Goal: Task Accomplishment & Management: Use online tool/utility

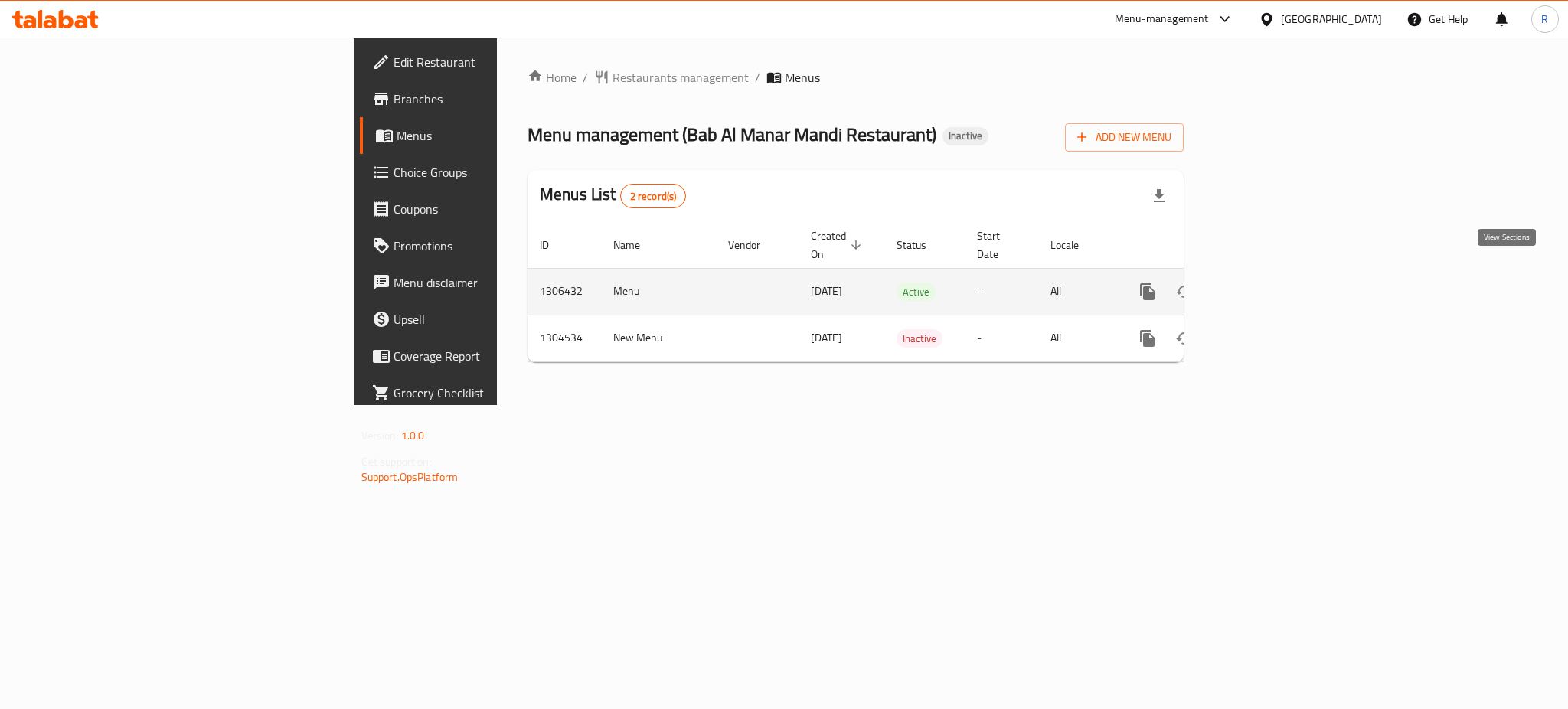
click at [1267, 283] on icon "enhanced table" at bounding box center [1258, 292] width 18 height 18
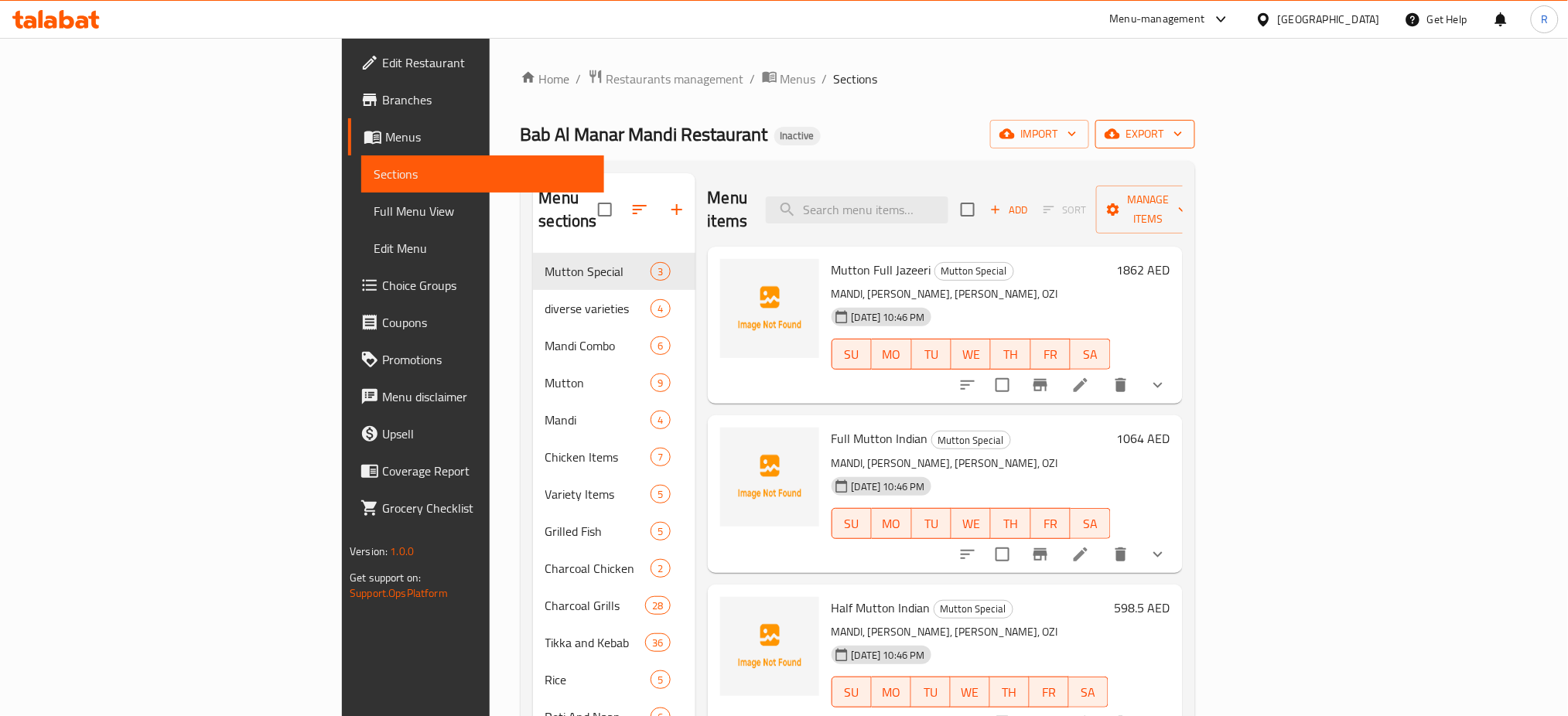
click at [1183, 143] on span "export" at bounding box center [1145, 134] width 75 height 19
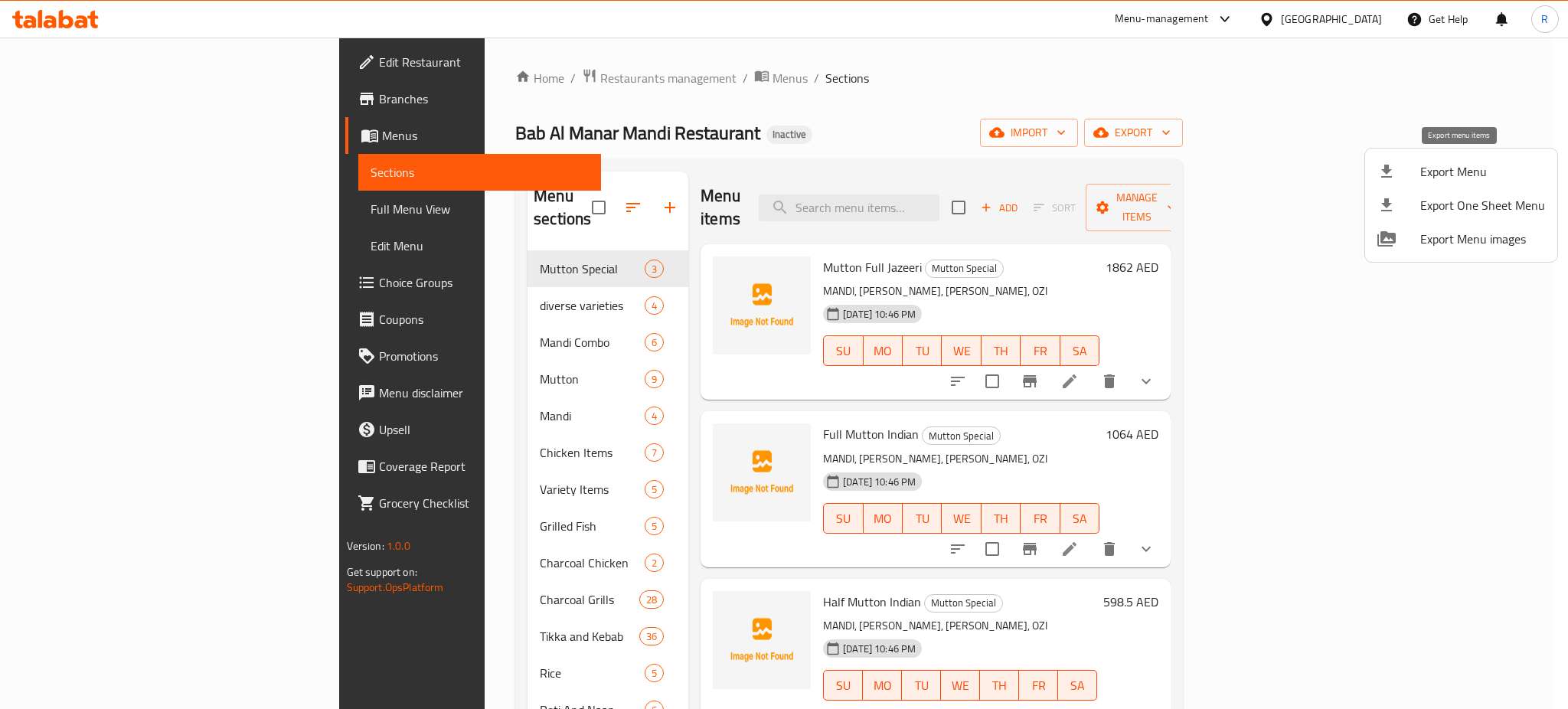
click at [1446, 173] on span "Export Menu" at bounding box center [1483, 172] width 125 height 18
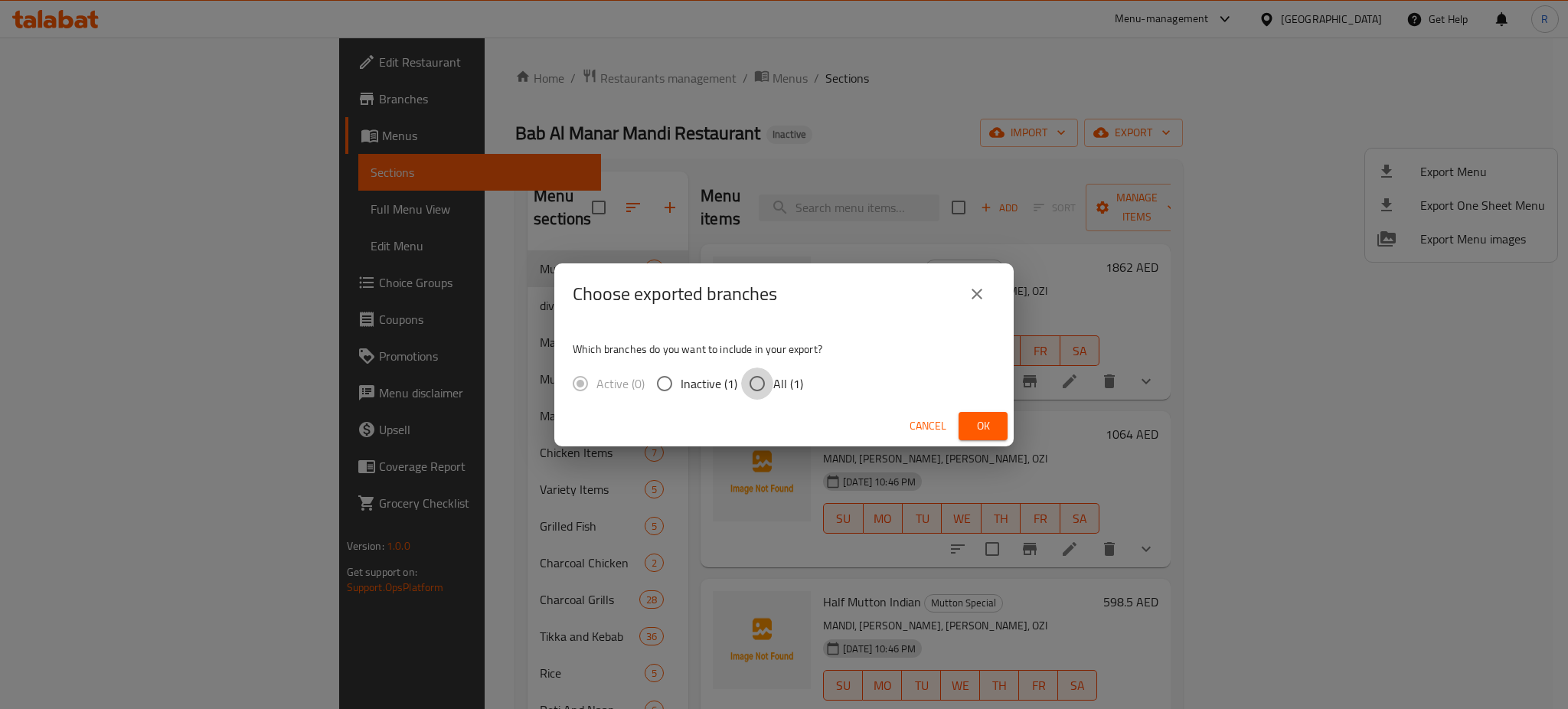
click at [754, 386] on input "All (1)" at bounding box center [756, 383] width 32 height 32
radio input "true"
click at [959, 430] on button "Ok" at bounding box center [983, 426] width 49 height 28
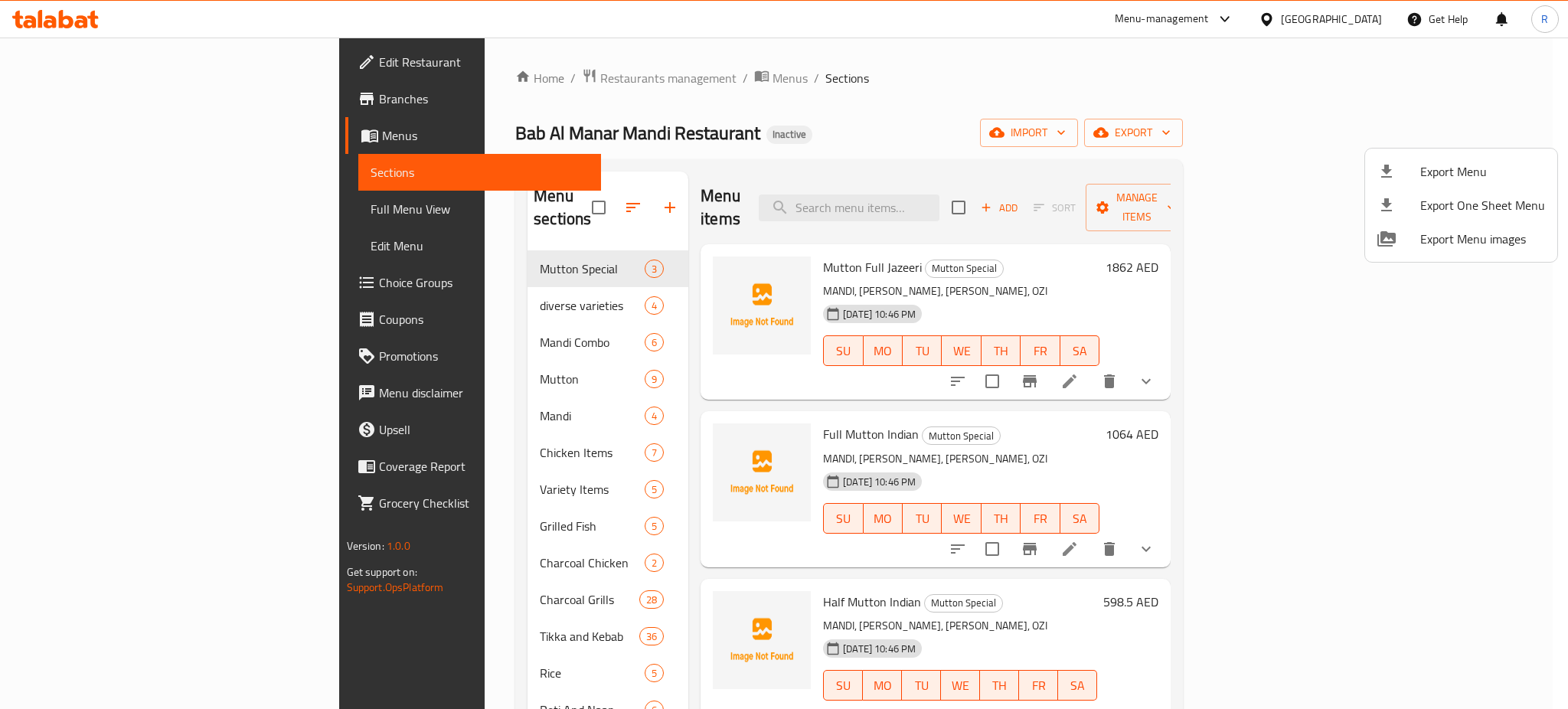
click at [558, 79] on div at bounding box center [784, 354] width 1568 height 709
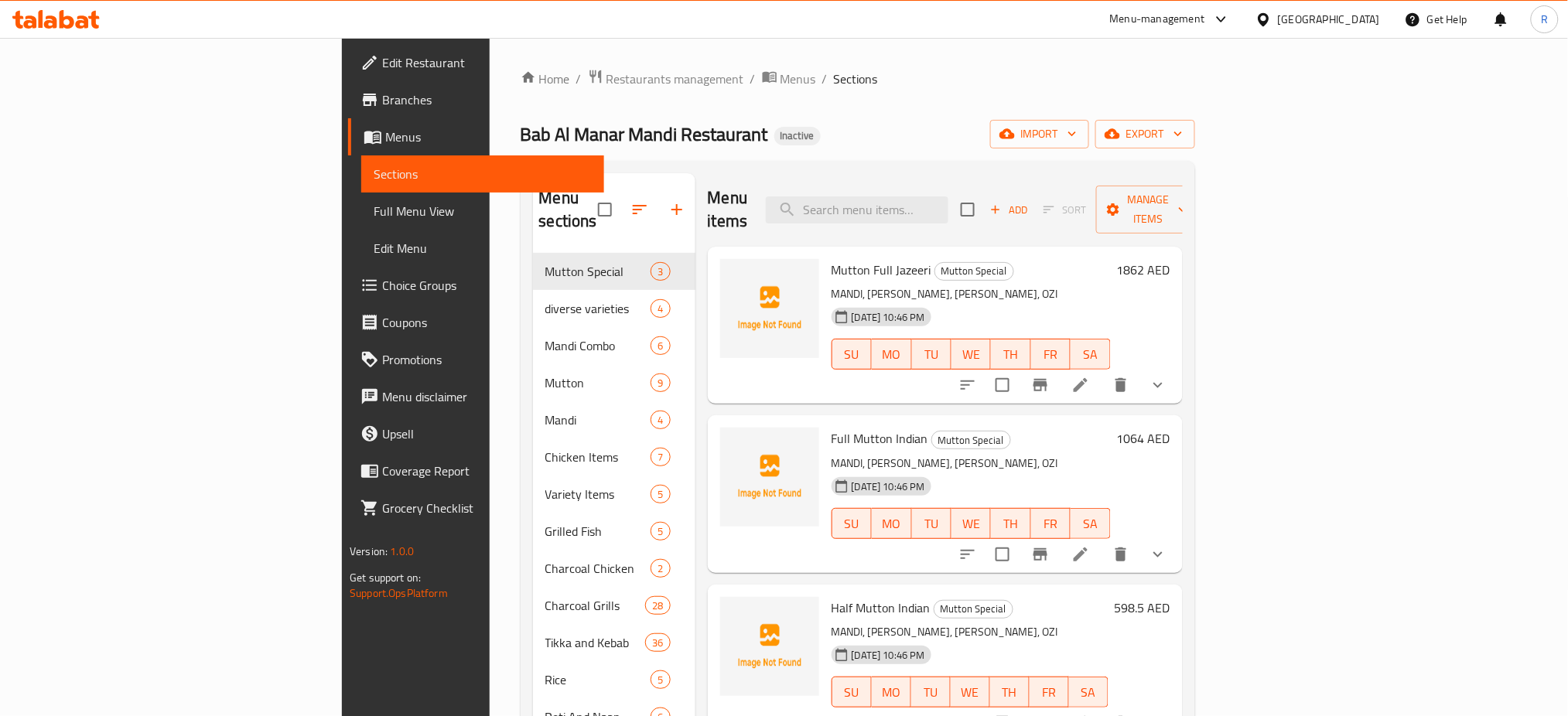
click at [780, 80] on span "Menus" at bounding box center [798, 79] width 36 height 18
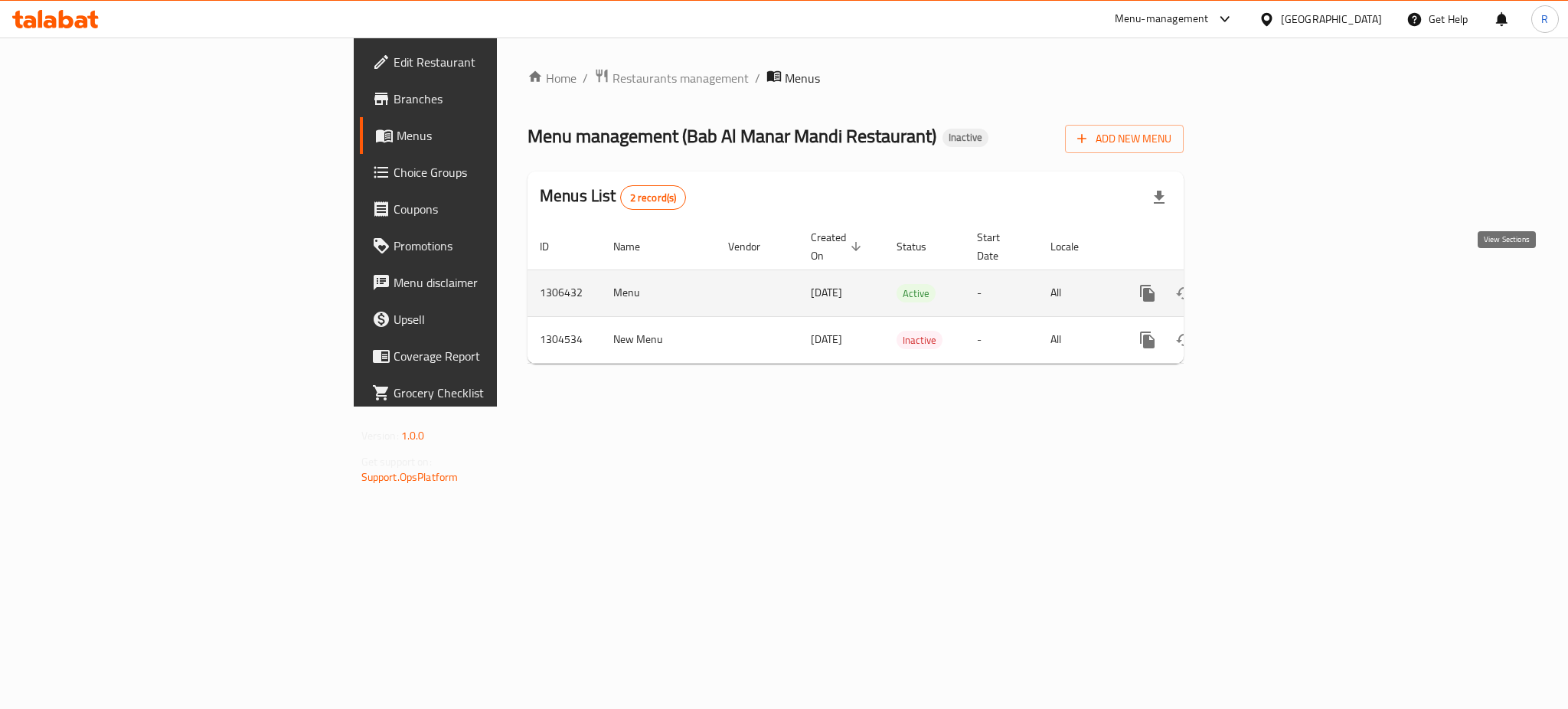
click at [1276, 275] on link "enhanced table" at bounding box center [1258, 293] width 37 height 37
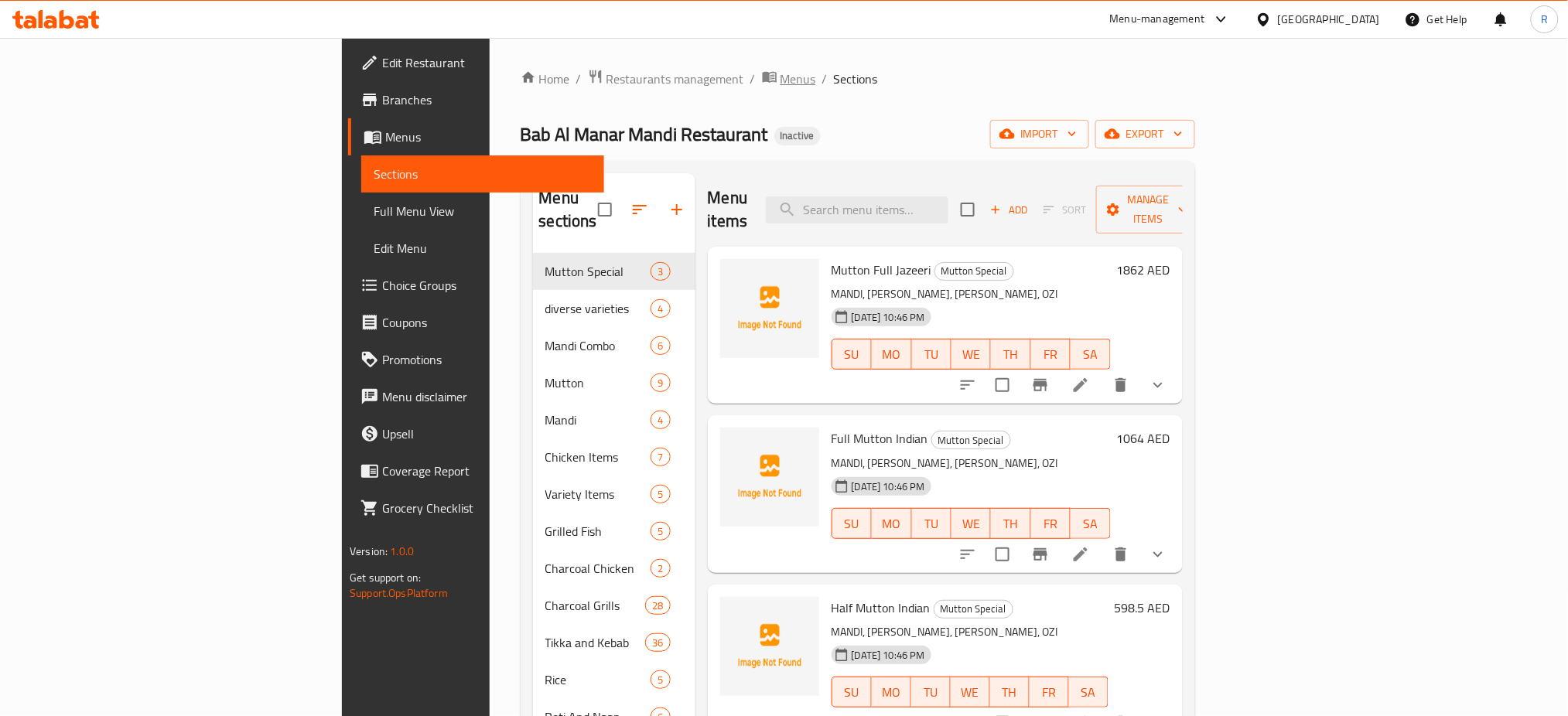
click at [780, 84] on span "Menus" at bounding box center [798, 79] width 36 height 18
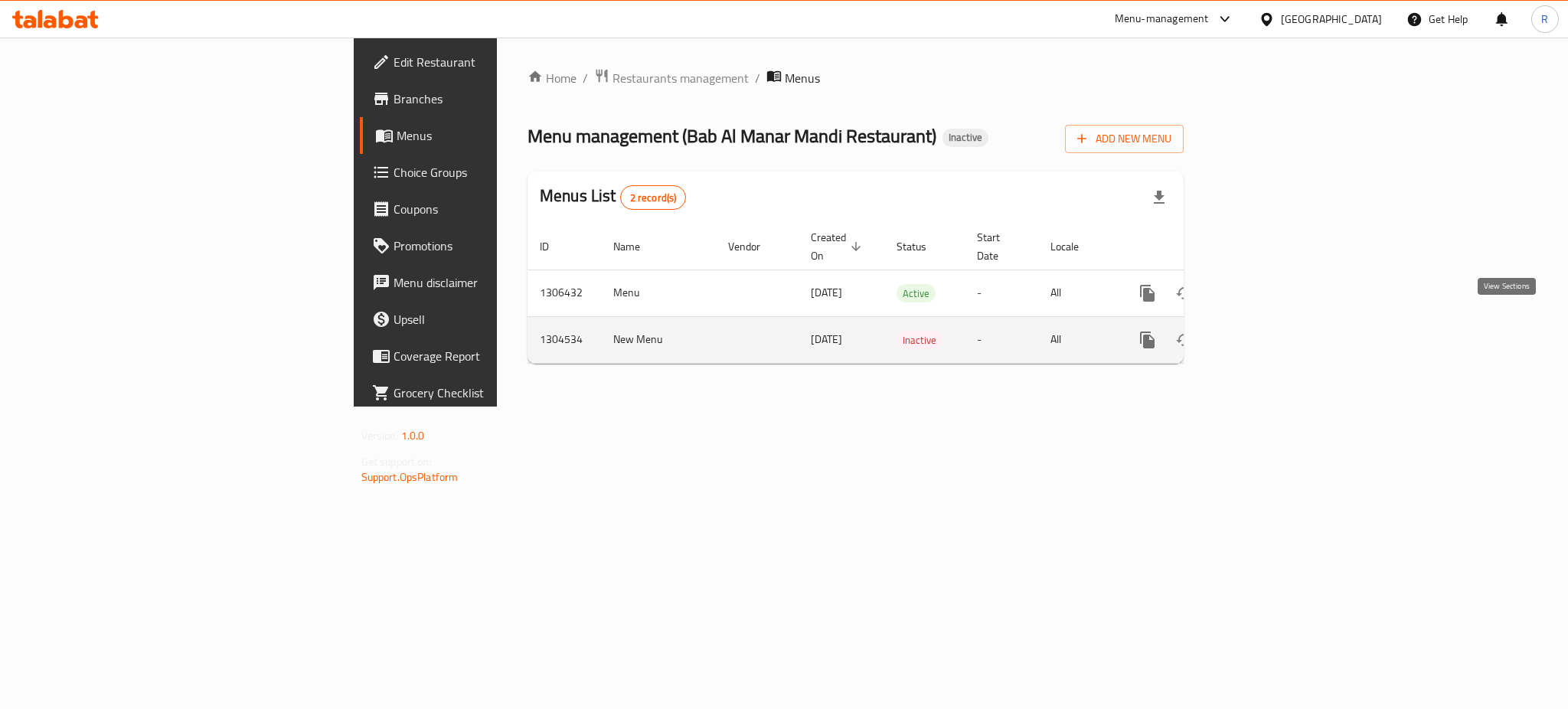
click at [1276, 323] on link "enhanced table" at bounding box center [1258, 339] width 37 height 37
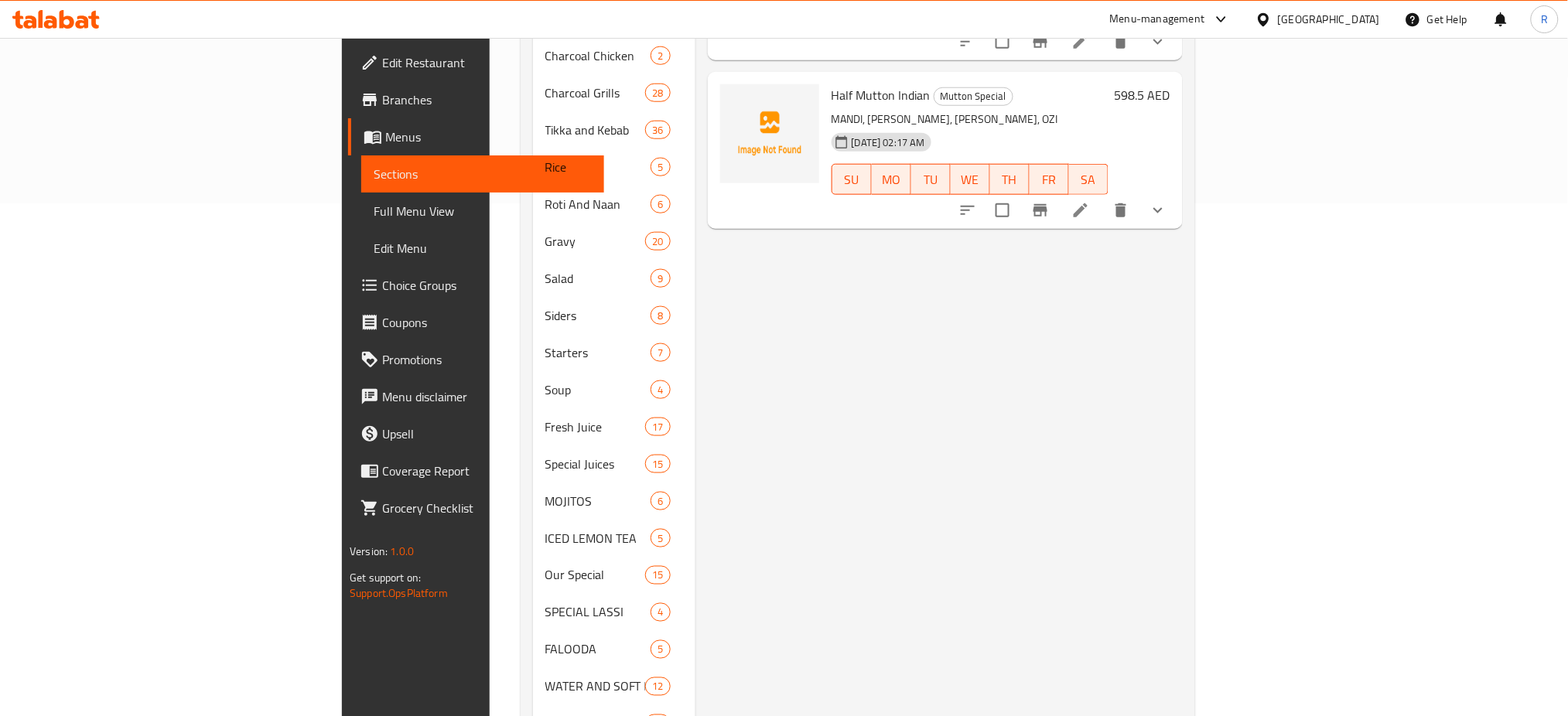
scroll to position [515, 0]
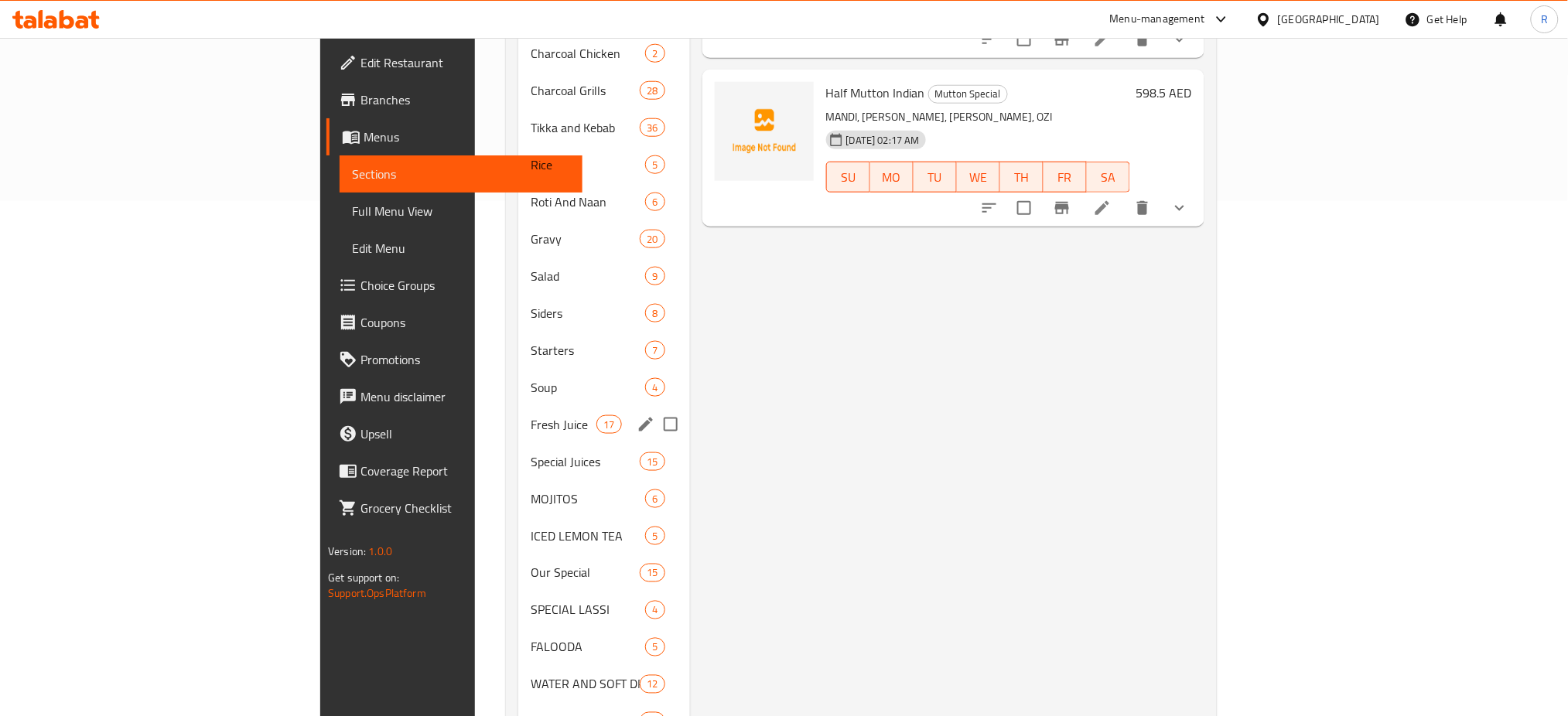
click at [518, 416] on div "Fresh Juice 17" at bounding box center [603, 424] width 172 height 37
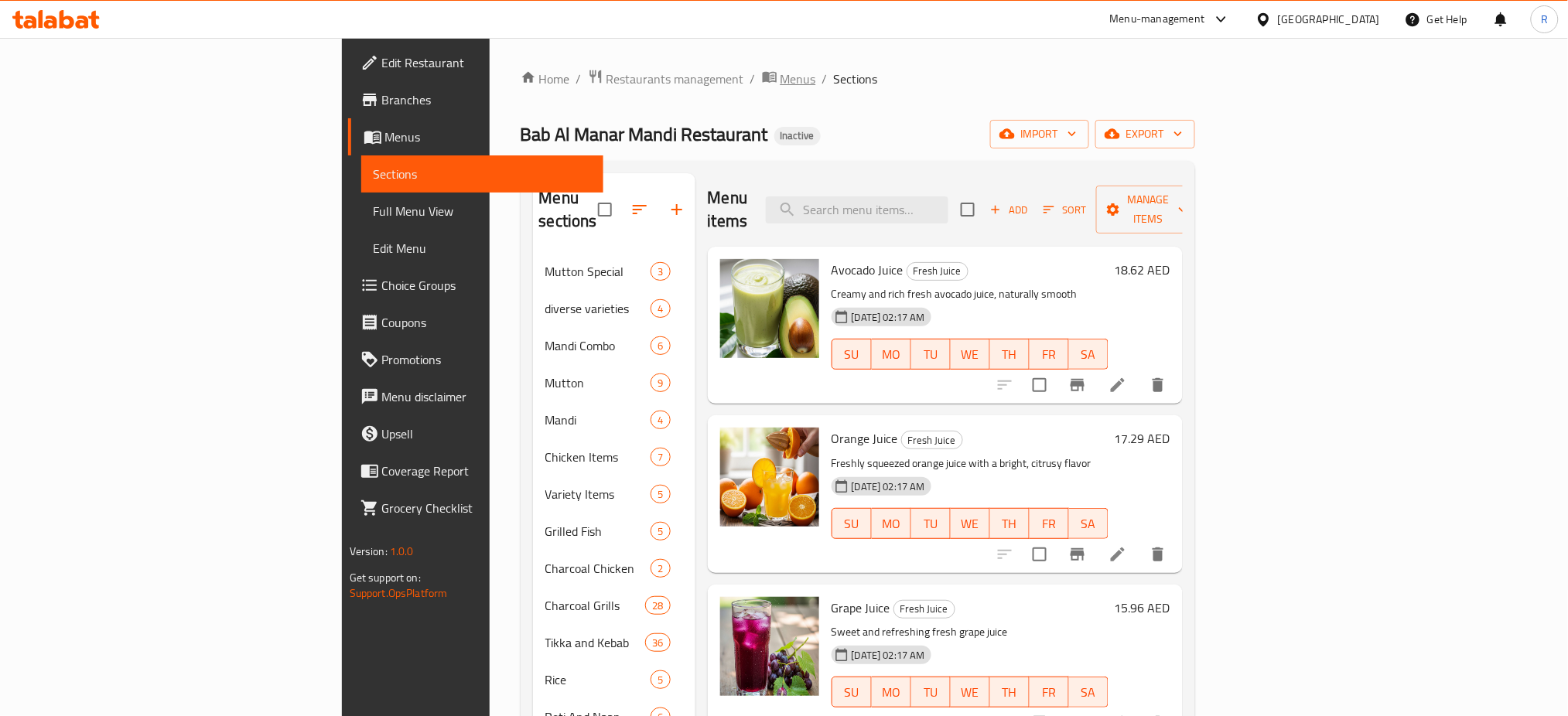
click at [780, 85] on span "Menus" at bounding box center [798, 79] width 36 height 18
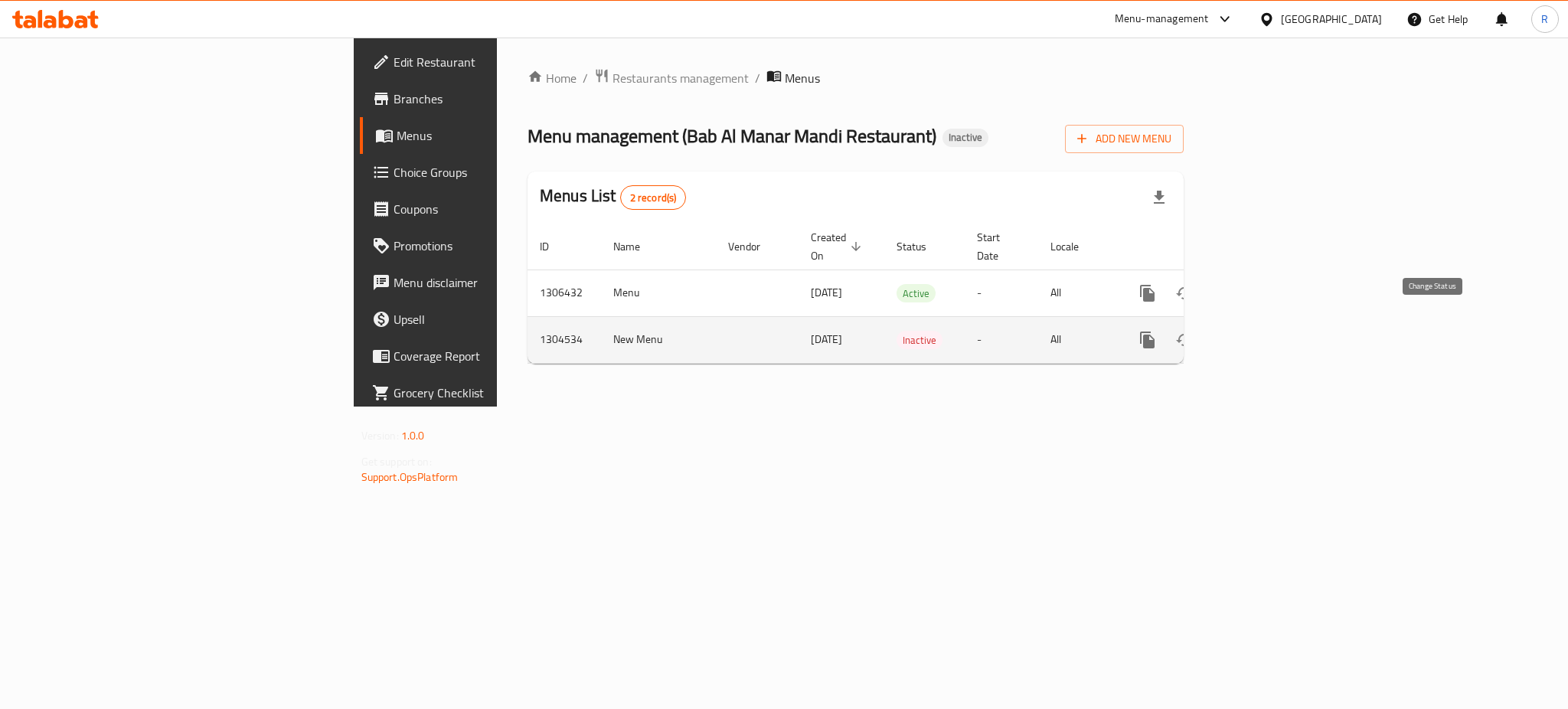
click at [1202, 329] on button "enhanced table" at bounding box center [1184, 339] width 37 height 37
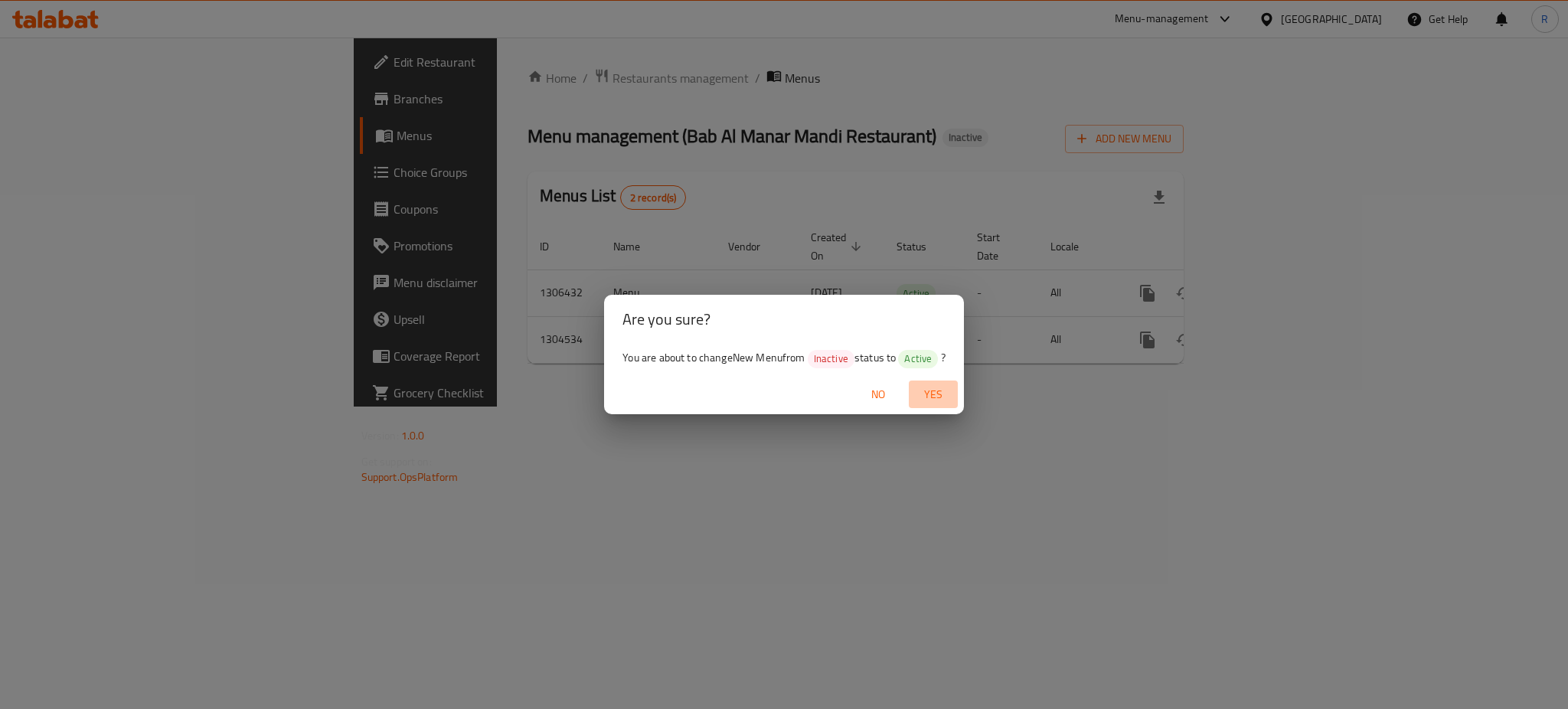
click at [938, 392] on span "Yes" at bounding box center [933, 394] width 37 height 19
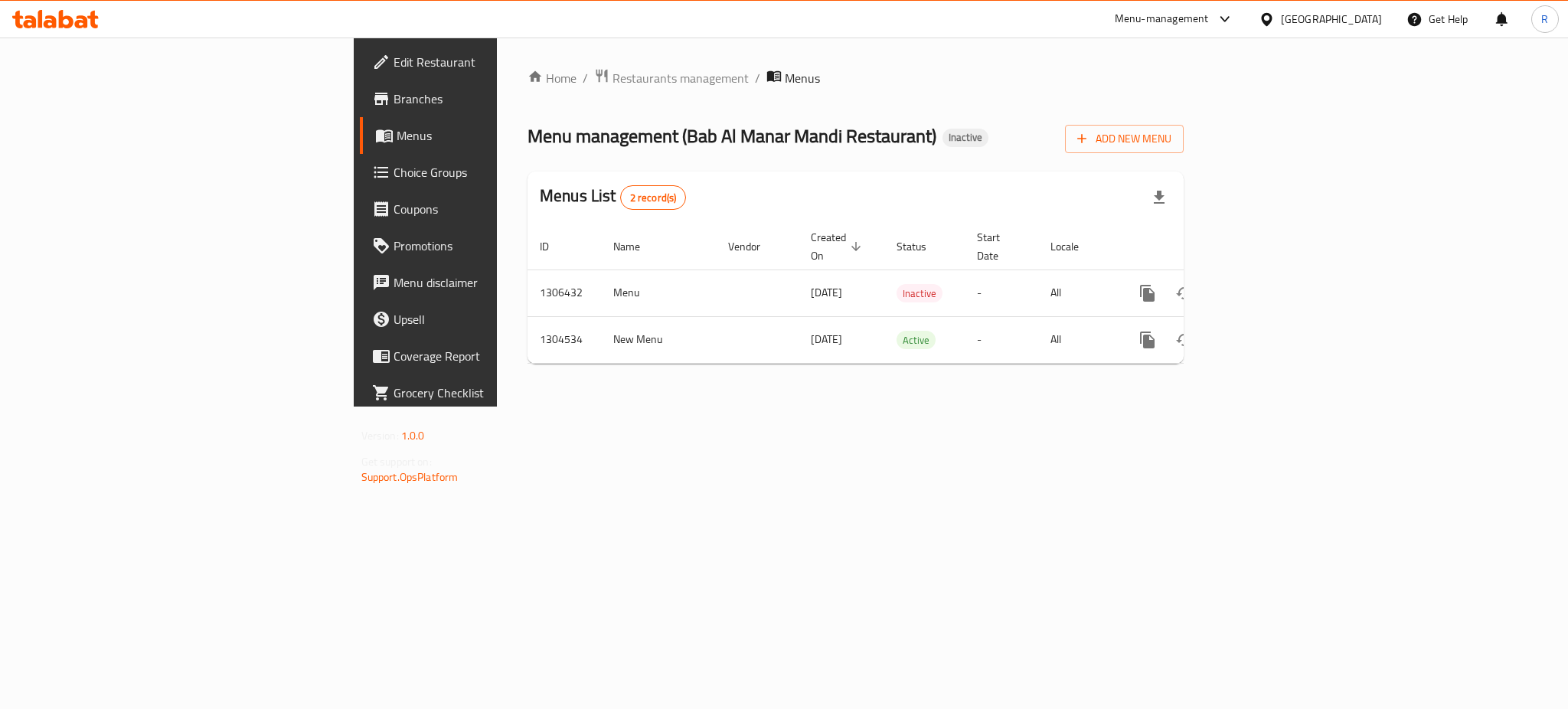
click at [59, 22] on icon at bounding box center [67, 19] width 15 height 18
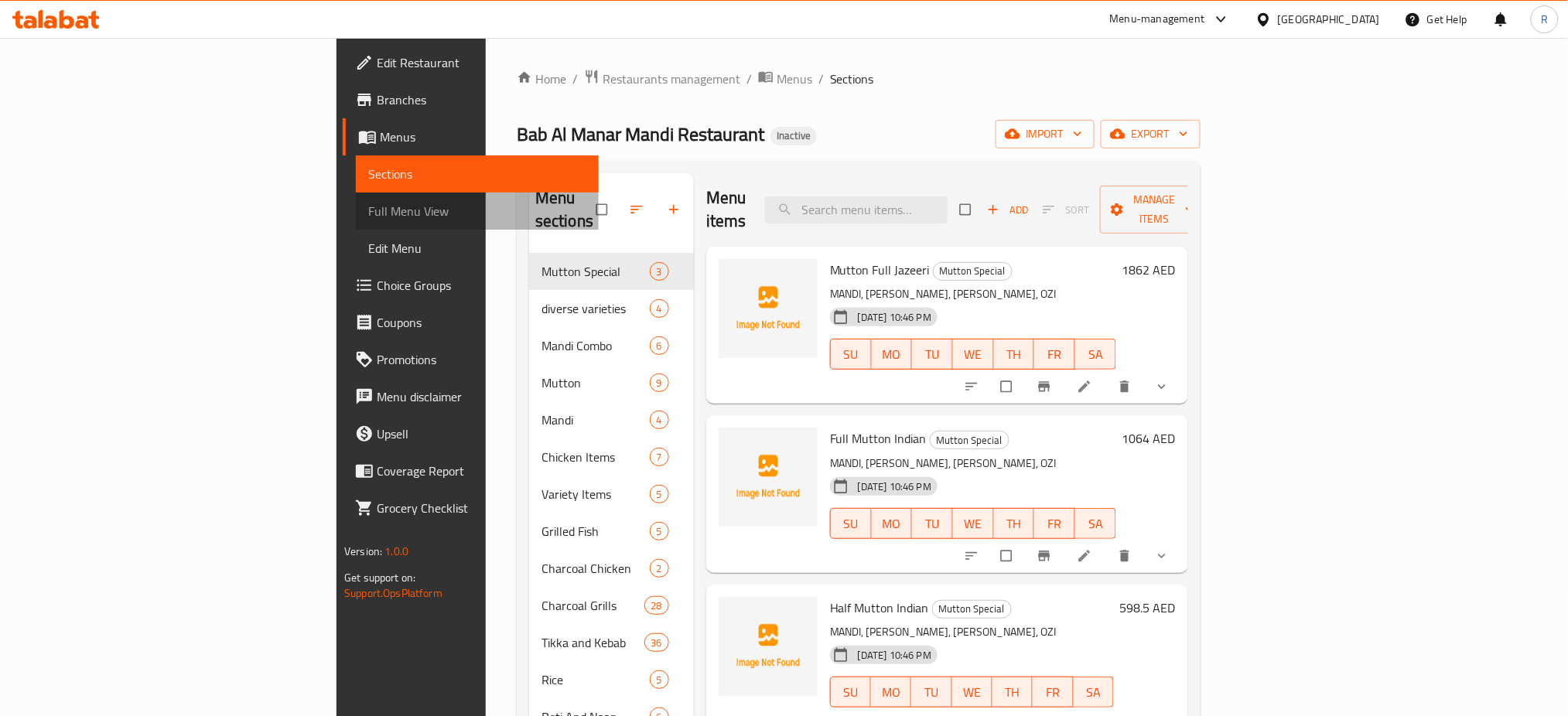
click at [369, 207] on span "Full Menu View" at bounding box center [477, 211] width 218 height 18
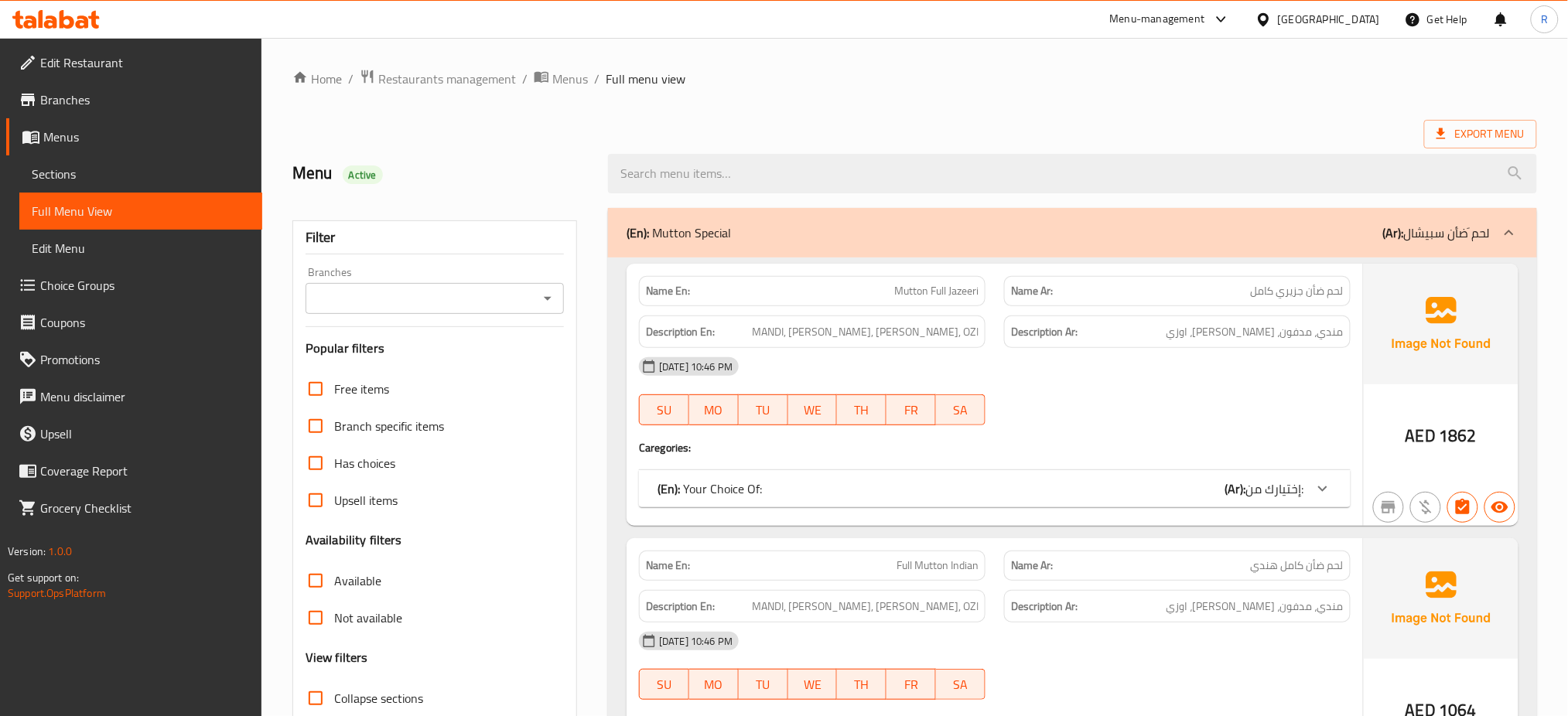
scroll to position [515, 0]
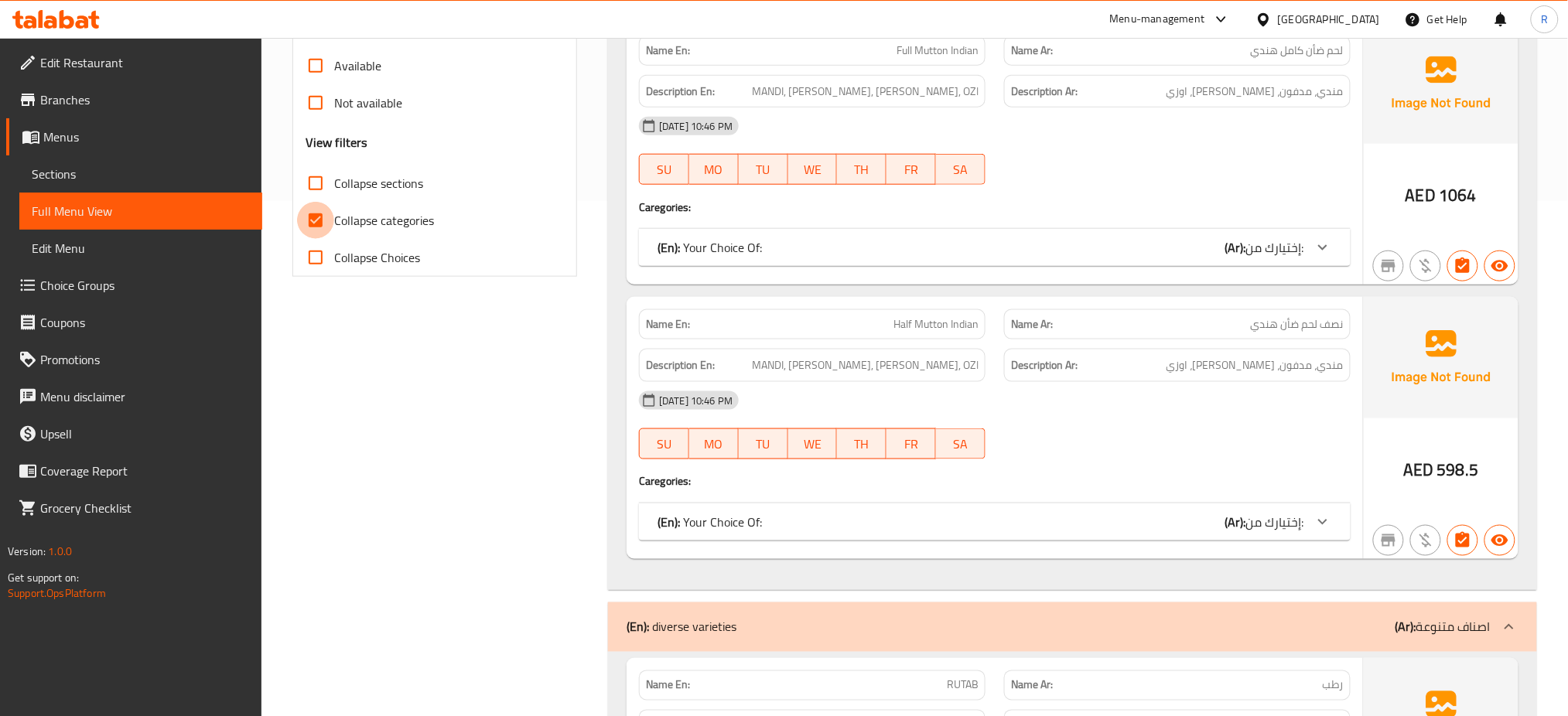
click at [320, 219] on input "Collapse categories" at bounding box center [315, 220] width 37 height 37
checkbox input "false"
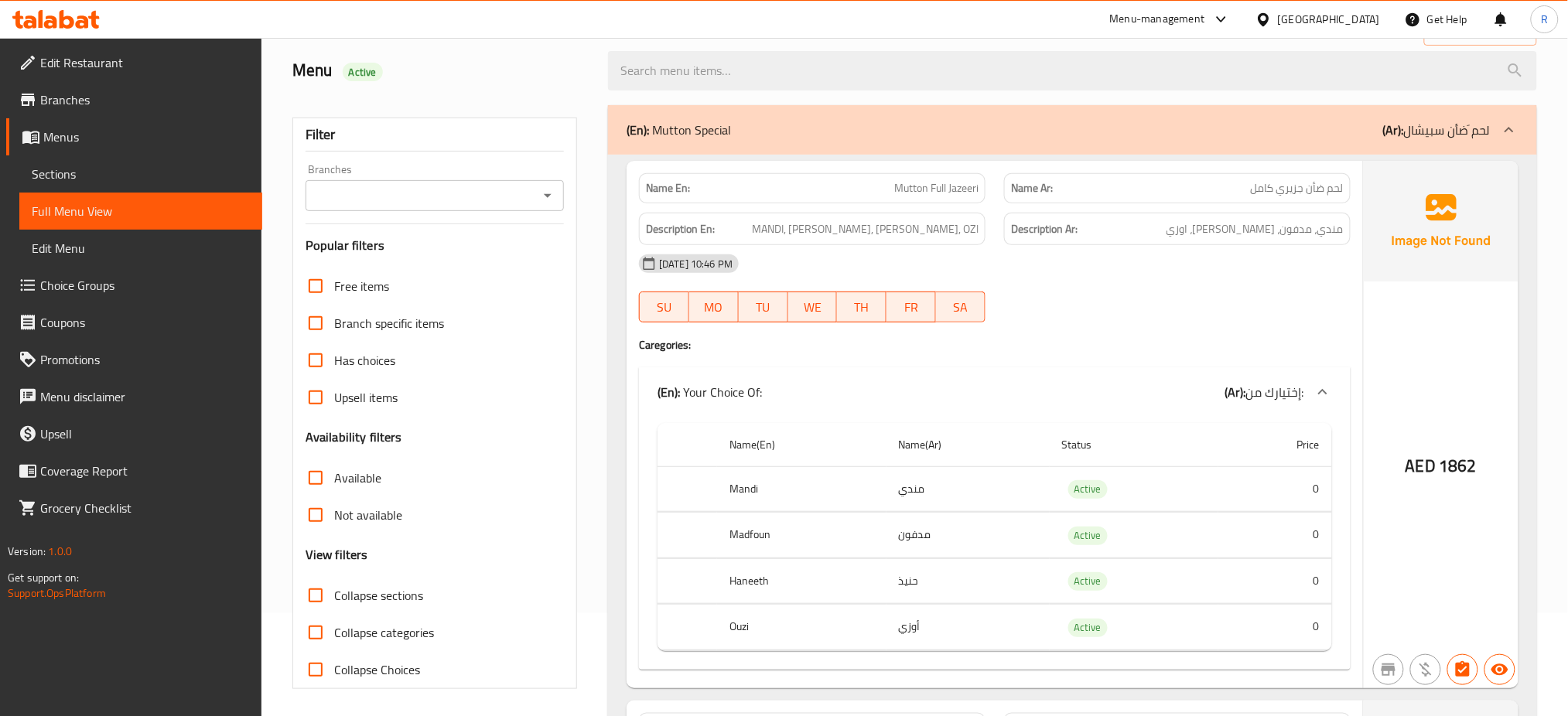
scroll to position [0, 0]
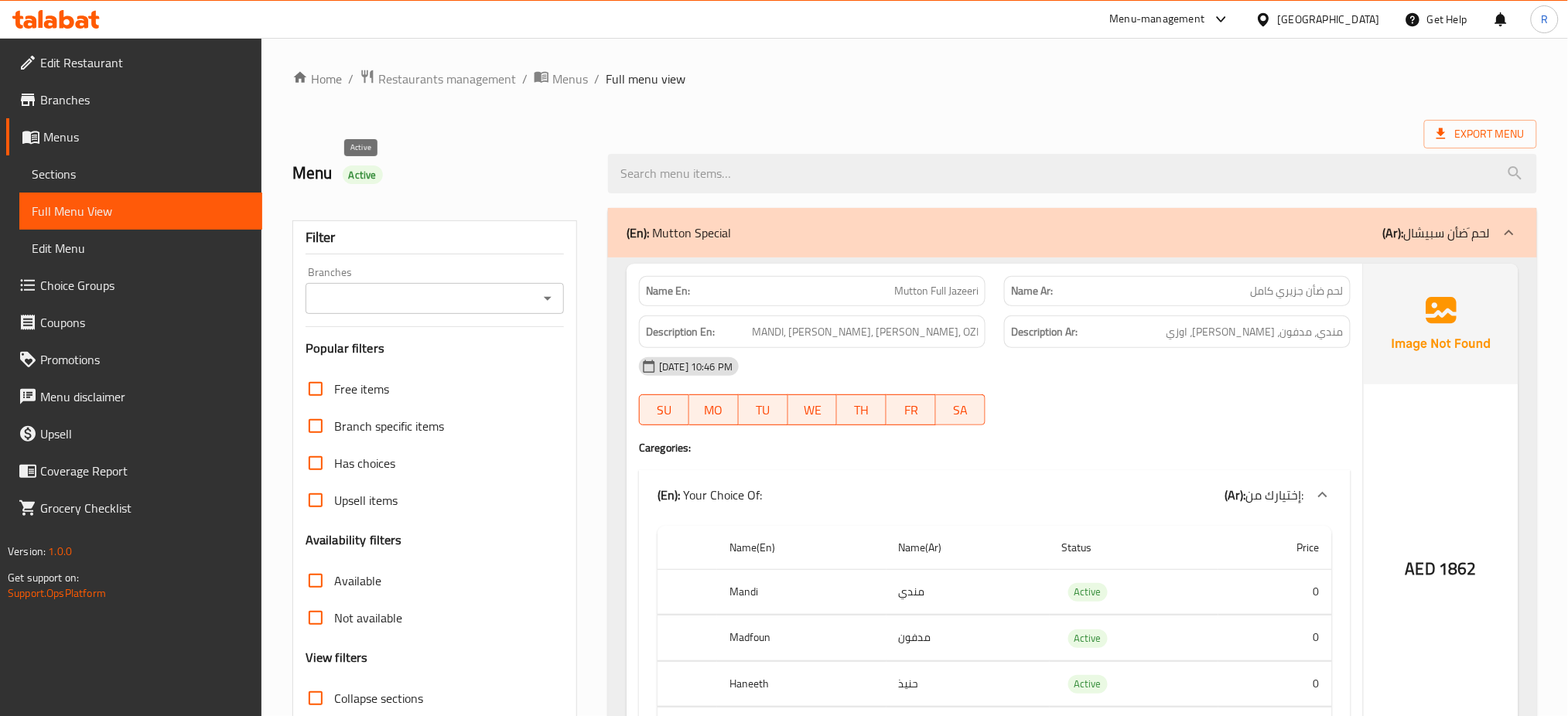
click at [373, 180] on span "Active" at bounding box center [363, 175] width 40 height 15
click at [366, 180] on span "Active" at bounding box center [363, 175] width 40 height 15
copy span "Active"
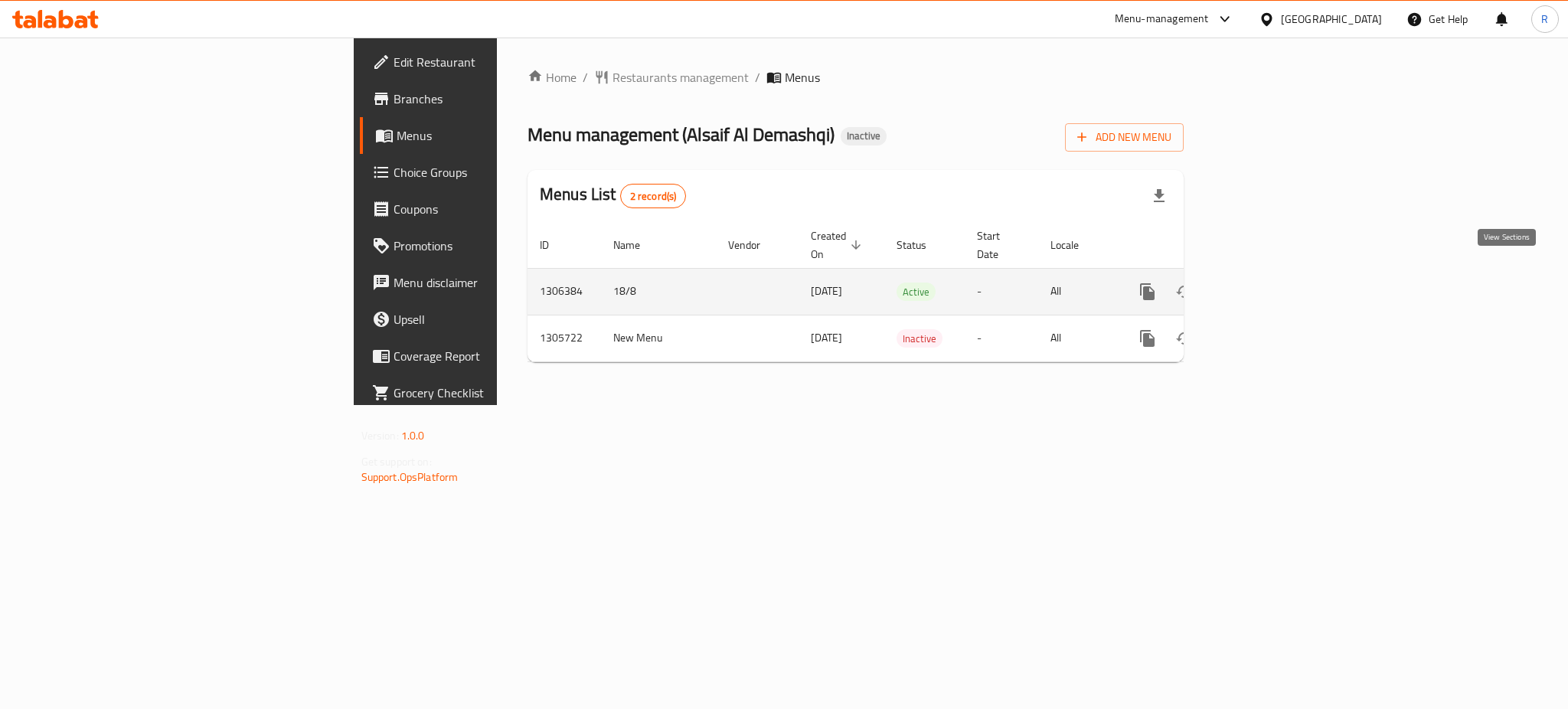
click at [1267, 283] on icon "enhanced table" at bounding box center [1258, 292] width 18 height 18
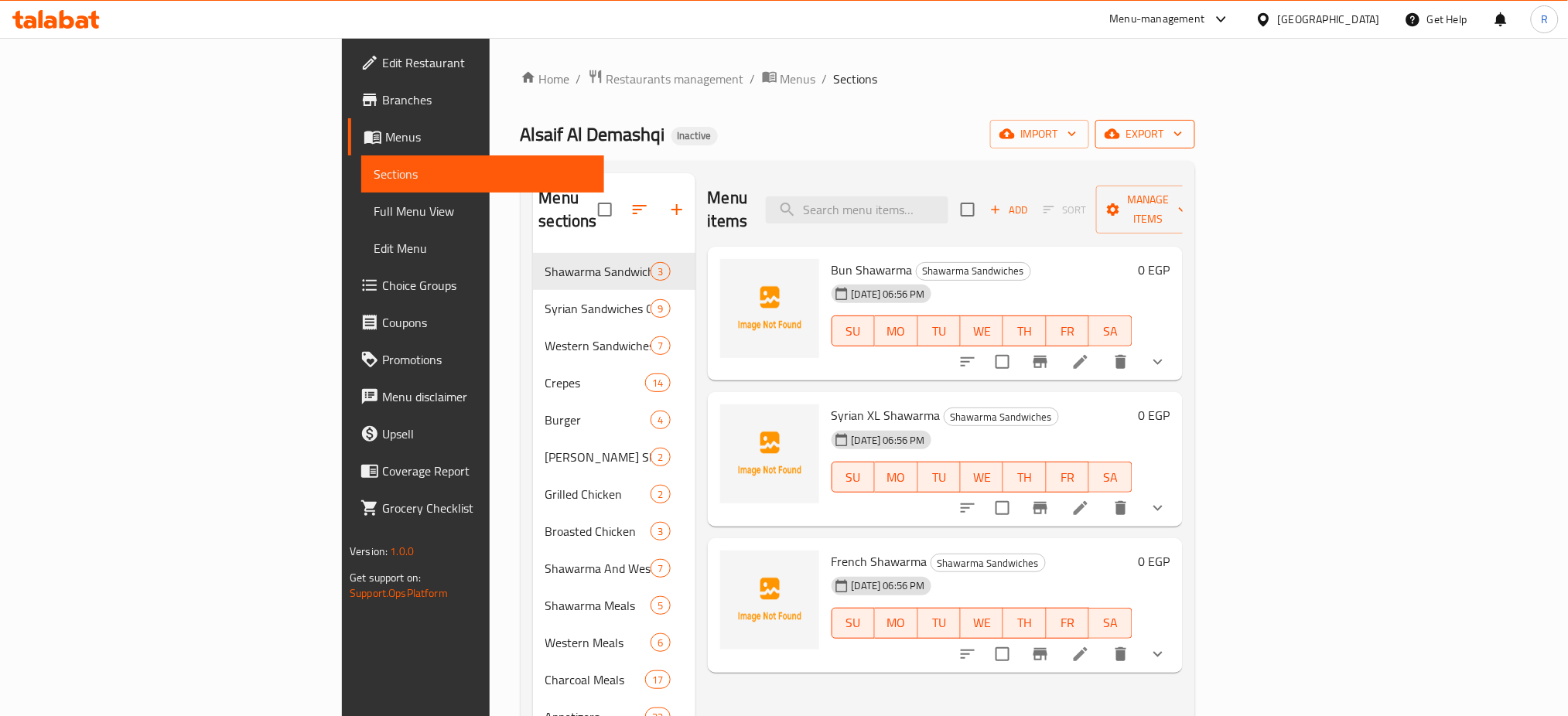
click at [1183, 132] on span "export" at bounding box center [1145, 134] width 75 height 19
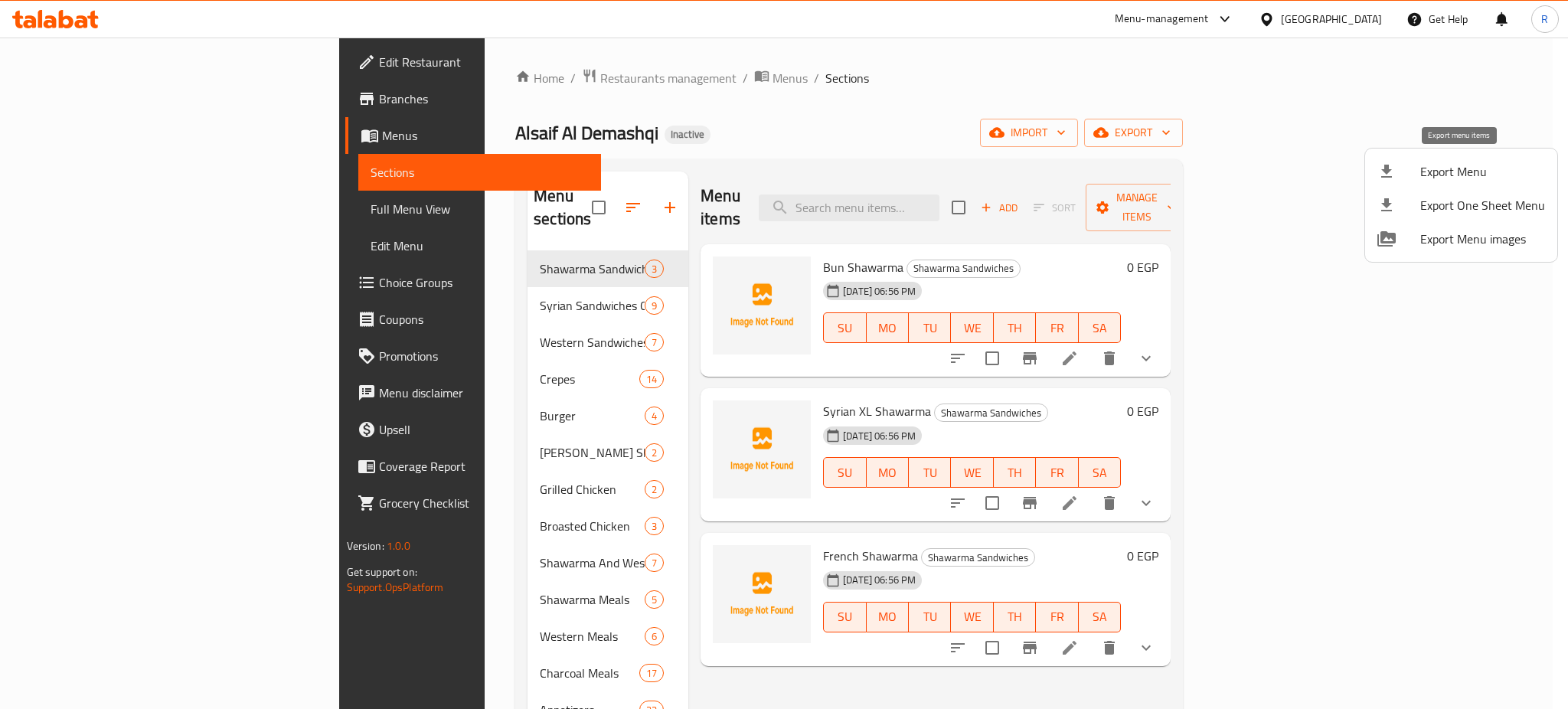
click at [1451, 175] on span "Export Menu" at bounding box center [1483, 172] width 125 height 18
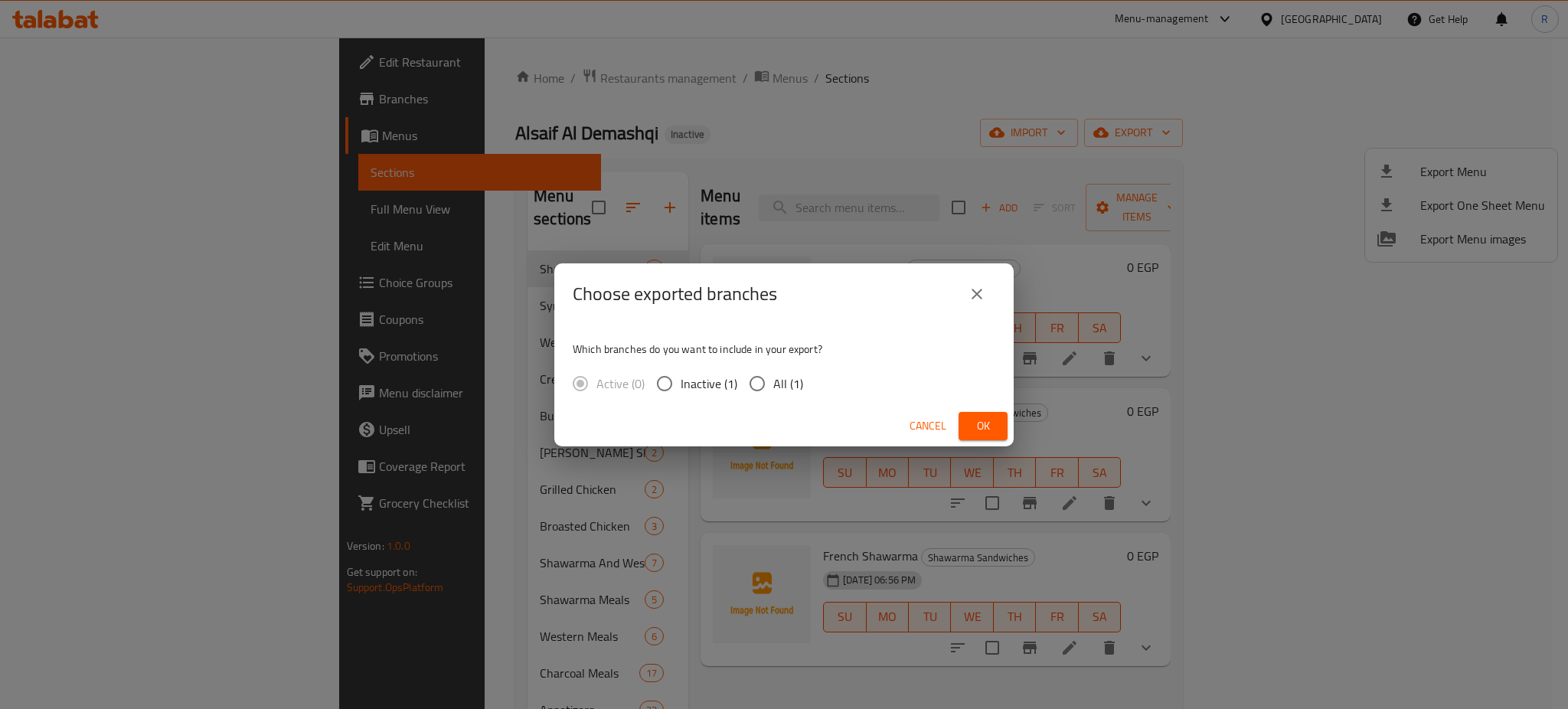
click at [754, 384] on input "All (1)" at bounding box center [756, 383] width 32 height 32
radio input "true"
click at [990, 429] on span "Ok" at bounding box center [983, 426] width 25 height 19
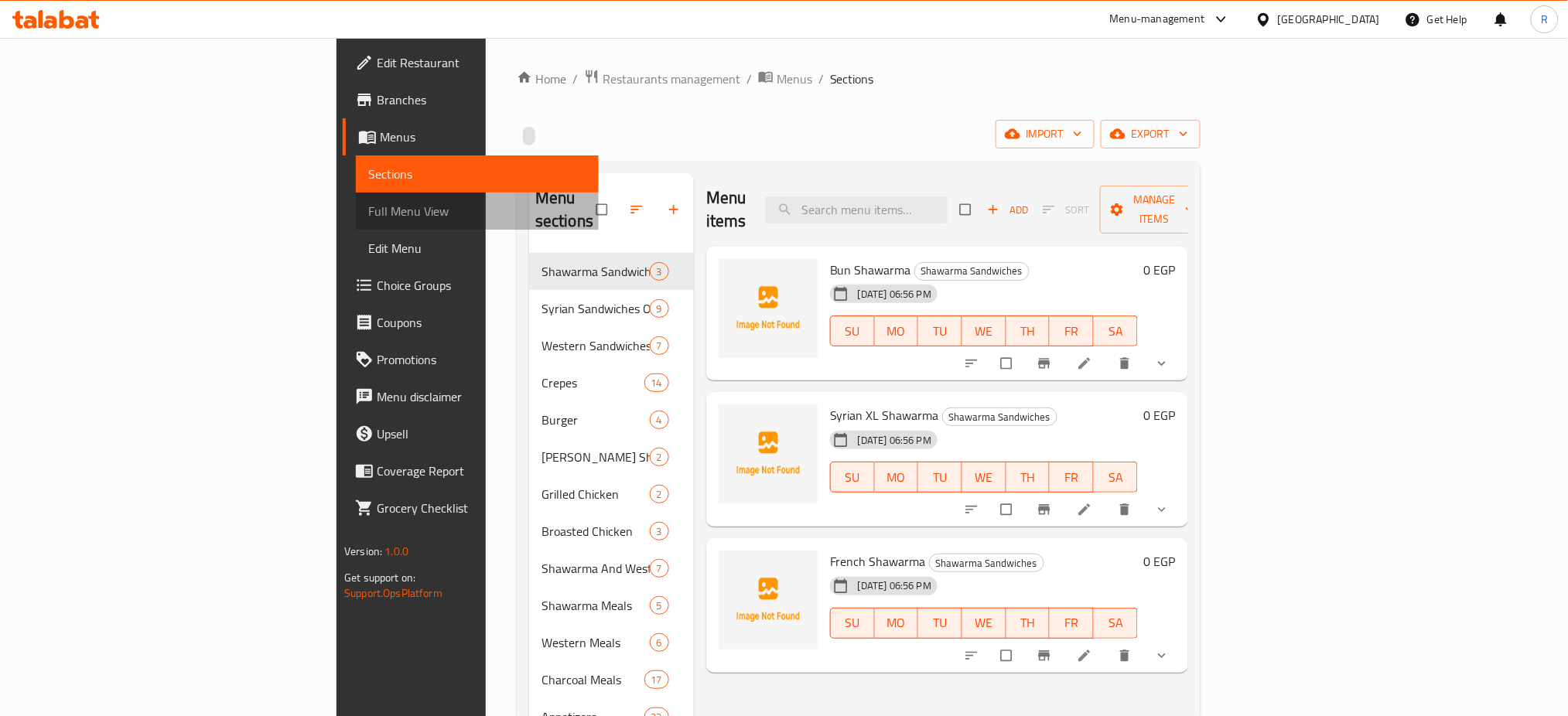
click at [369, 213] on span "Full Menu View" at bounding box center [477, 211] width 218 height 18
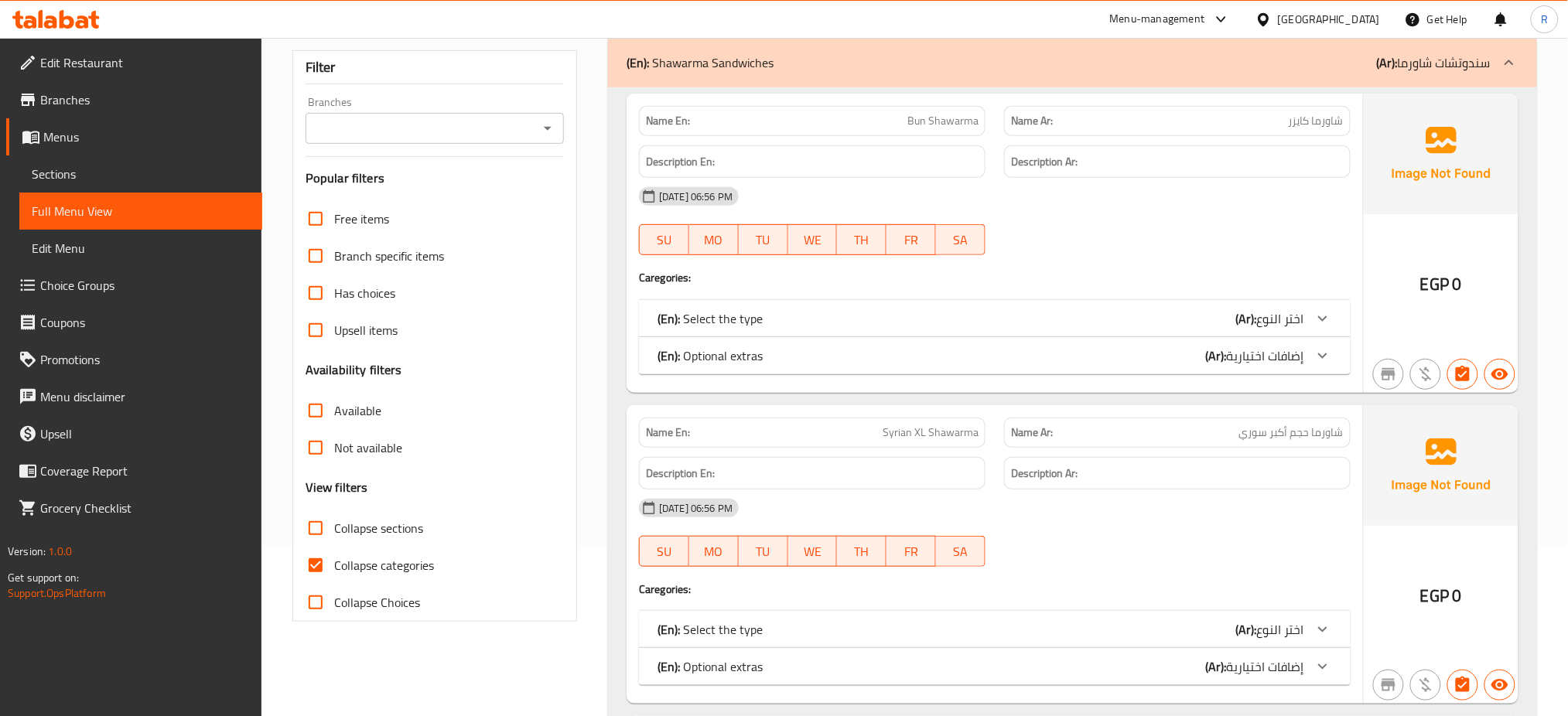
scroll to position [206, 0]
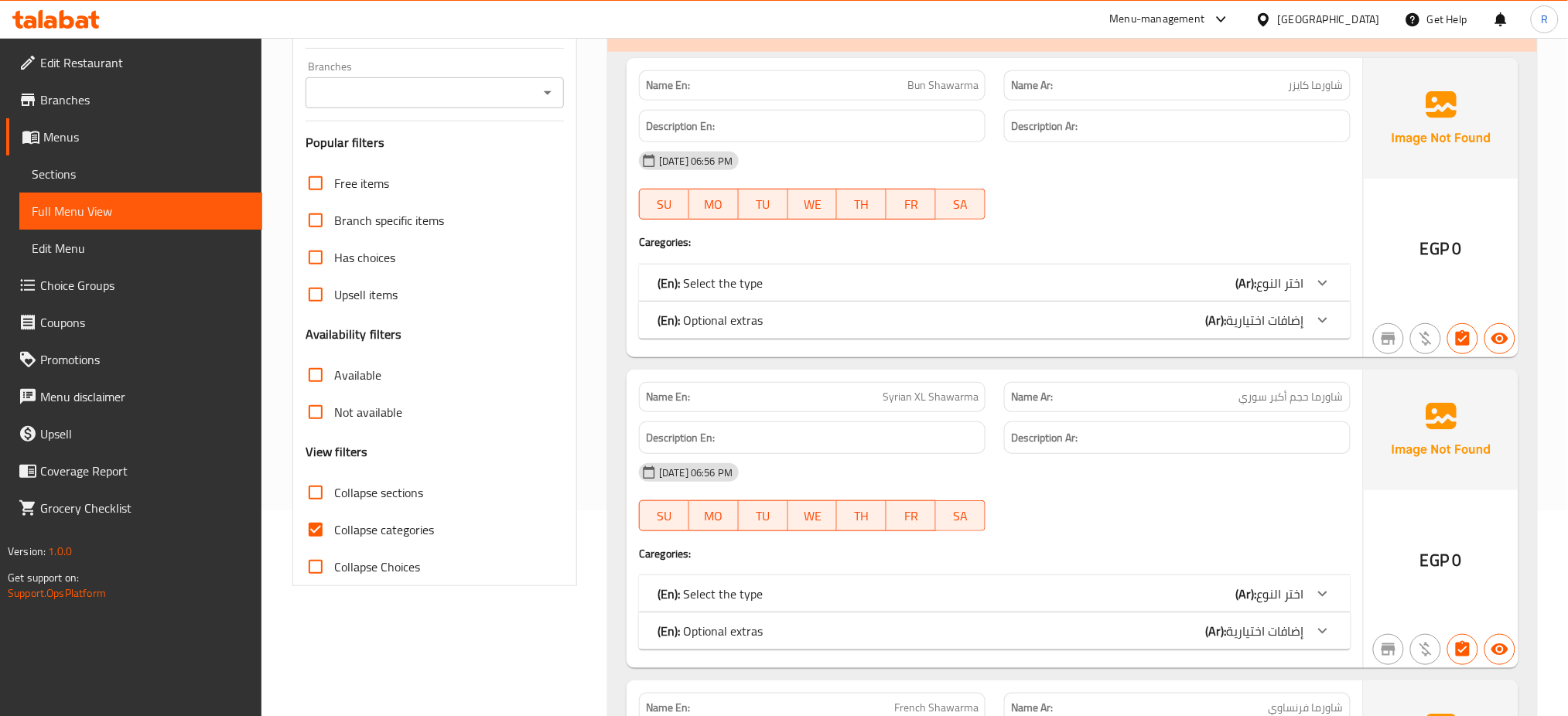
click at [317, 529] on input "Collapse categories" at bounding box center [315, 529] width 37 height 37
checkbox input "false"
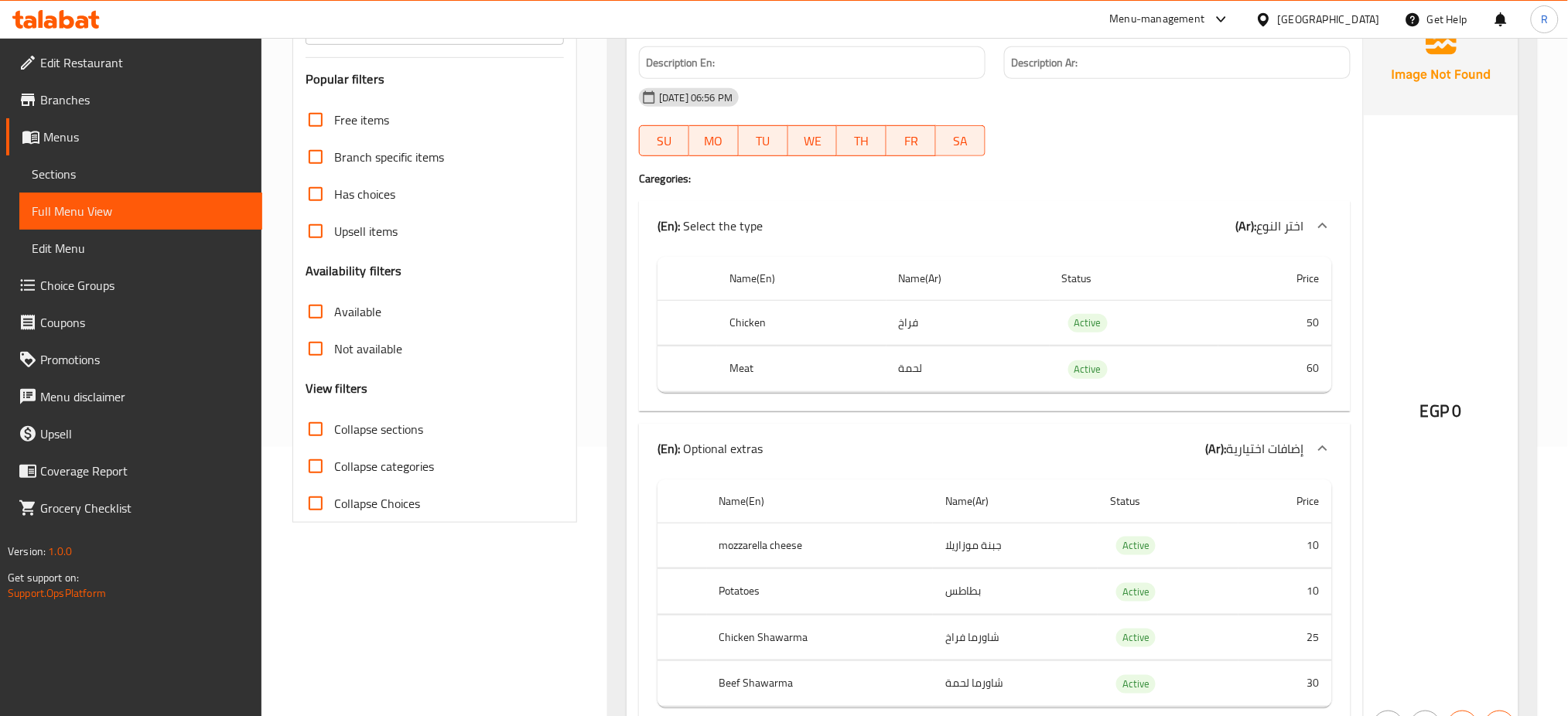
scroll to position [0, 0]
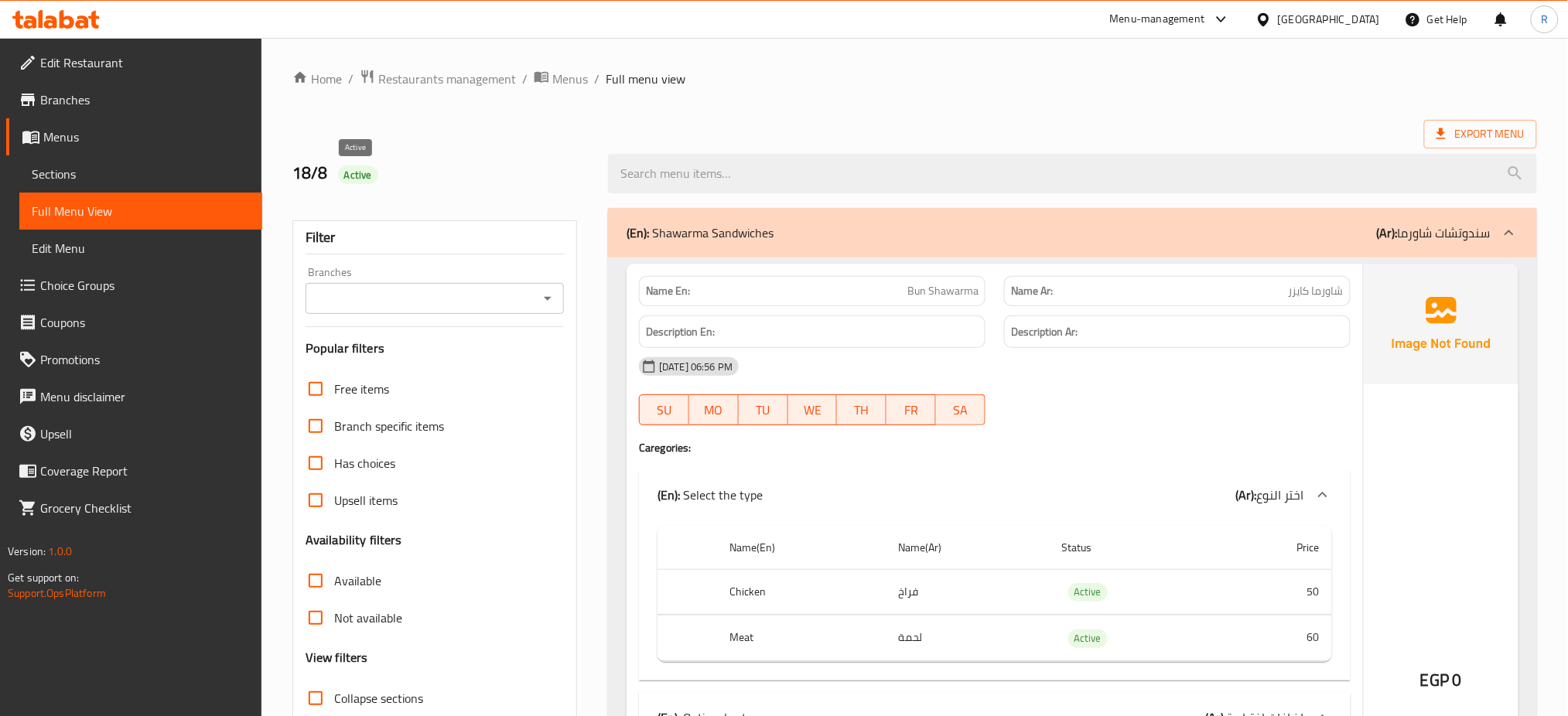
click at [345, 179] on span "Active" at bounding box center [358, 175] width 40 height 15
copy div "Active"
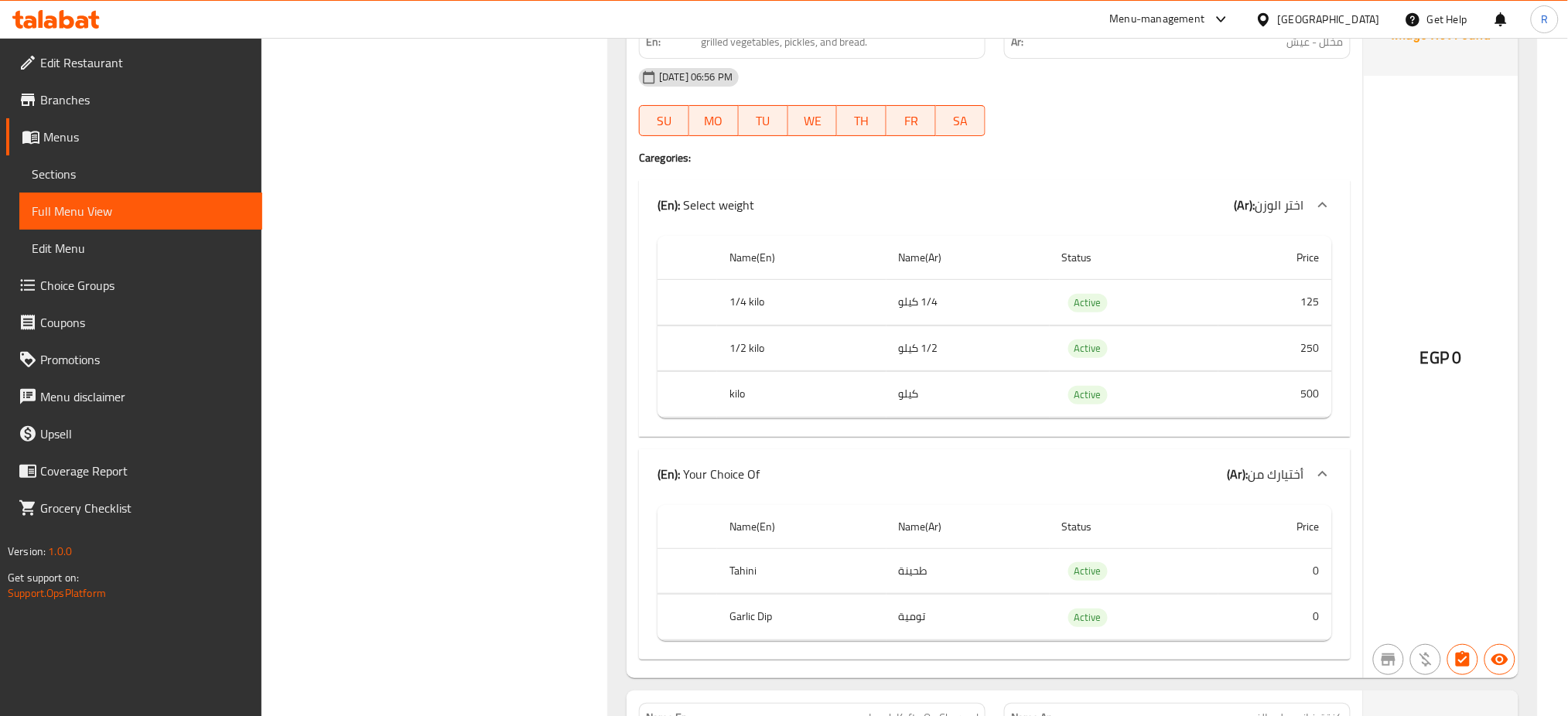
scroll to position [41415, 0]
